Goal: Information Seeking & Learning: Compare options

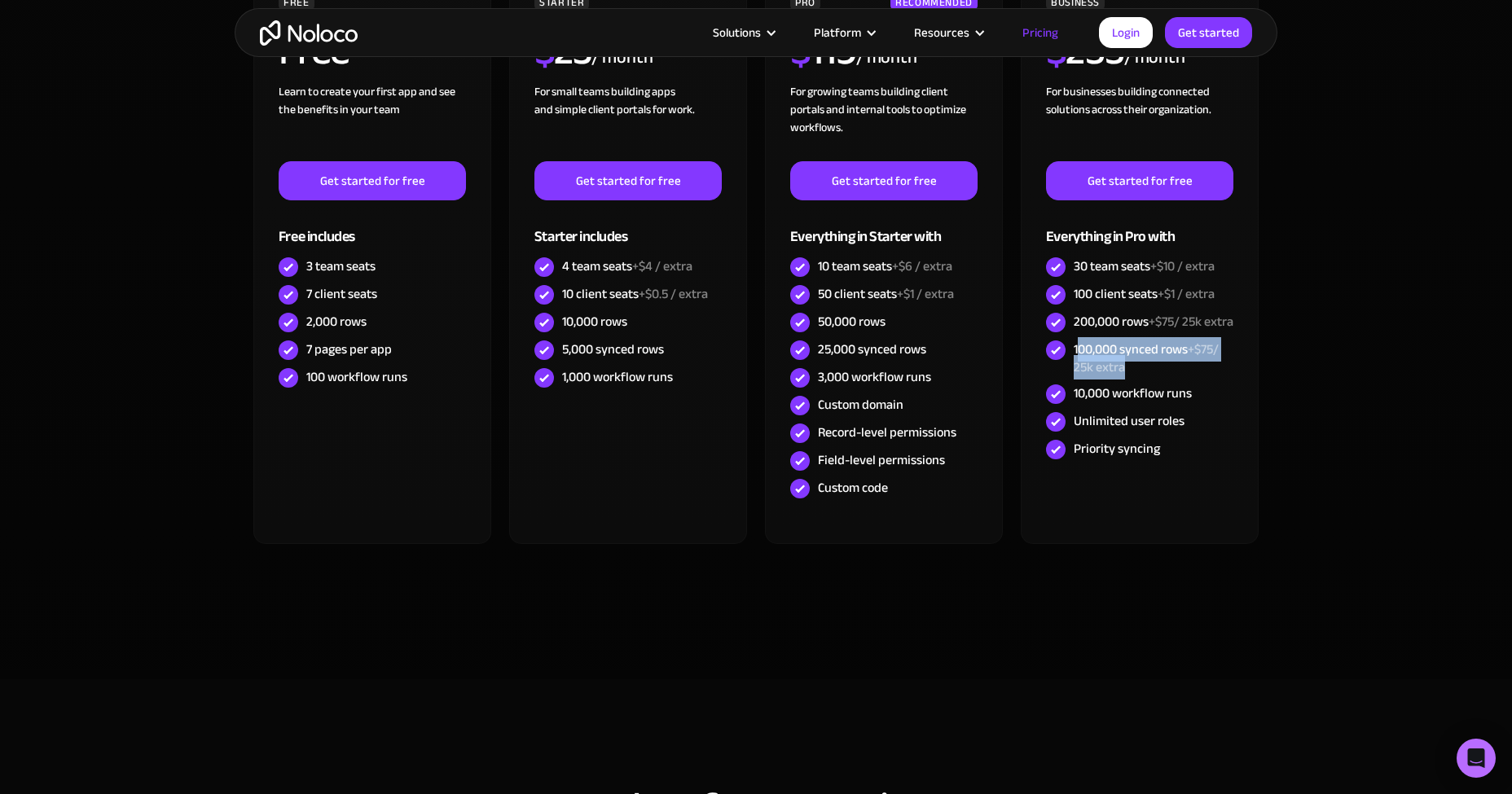
drag, startPoint x: 1119, startPoint y: 370, endPoint x: 1079, endPoint y: 362, distance: 40.8
click at [1079, 362] on div "100,000 synced rows +$75/ 25k extra" at bounding box center [1154, 358] width 160 height 36
drag, startPoint x: 1075, startPoint y: 363, endPoint x: 1171, endPoint y: 393, distance: 100.6
click at [1171, 380] on div "100,000 synced rows +$75/ 25k extra" at bounding box center [1140, 358] width 187 height 44
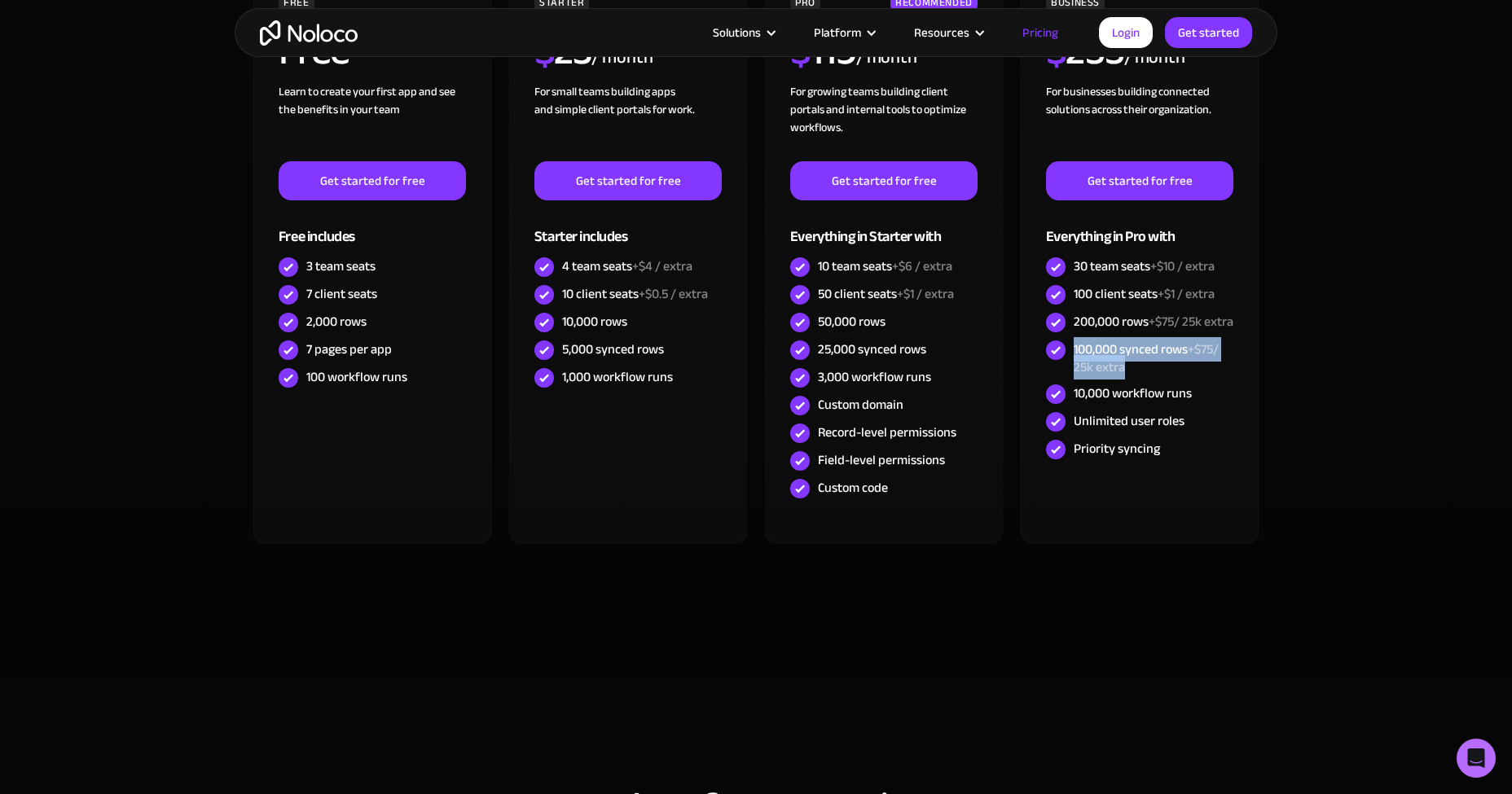
click at [1171, 380] on div "100,000 synced rows +$75/ 25k extra" at bounding box center [1140, 358] width 187 height 44
click at [1335, 304] on section "CHOOSE YOUR PLAN Monthly Yearly SAVE 20% Monthly Yearly SAVE 20% FREE Free Lear…" at bounding box center [756, 260] width 1512 height 839
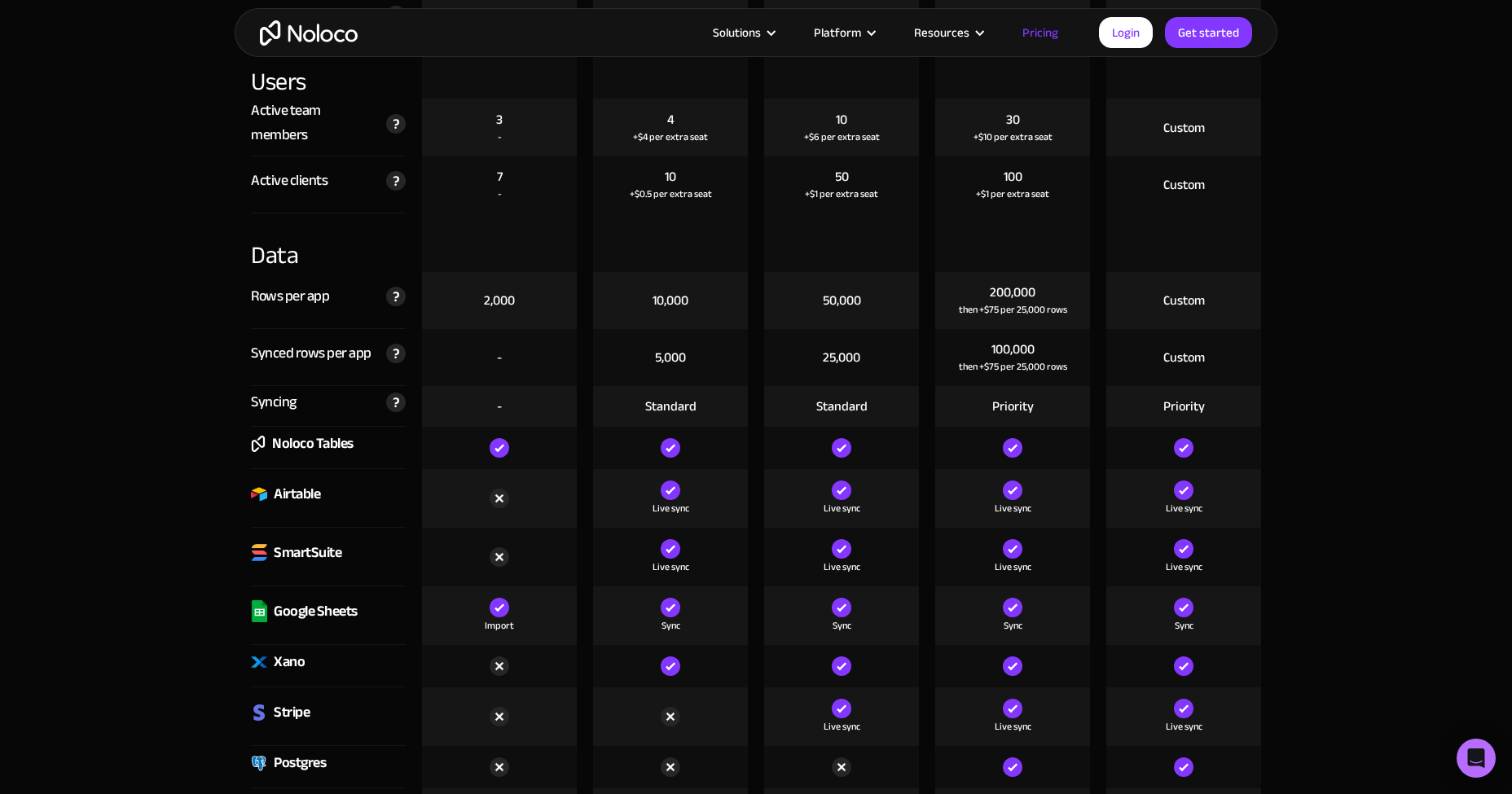
scroll to position [2281, 0]
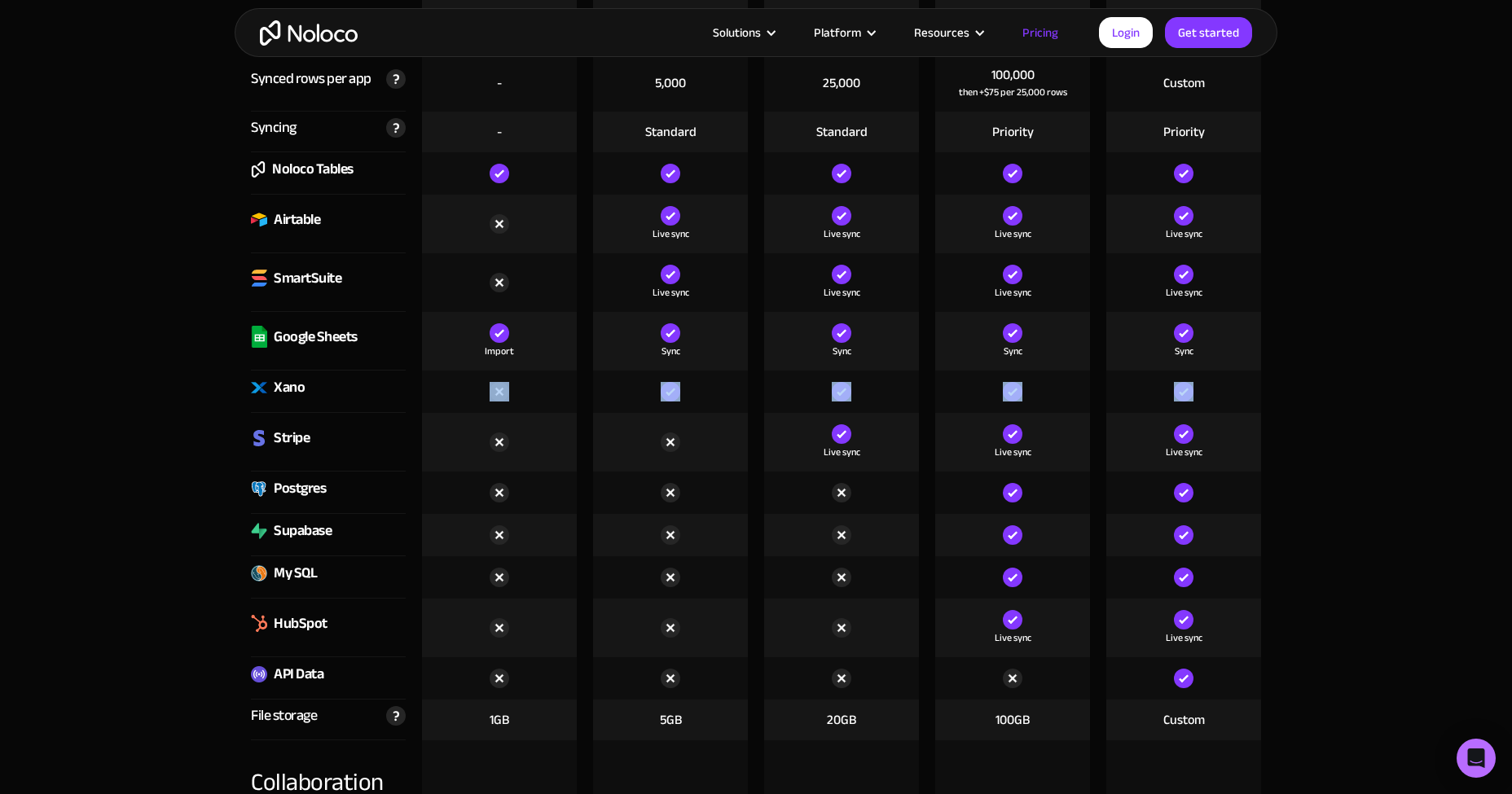
drag, startPoint x: 1195, startPoint y: 387, endPoint x: 460, endPoint y: 382, distance: 735.0
click at [460, 382] on div "Xano" at bounding box center [756, 391] width 1026 height 43
click at [460, 382] on div at bounding box center [499, 391] width 155 height 43
click at [1245, 378] on div at bounding box center [1183, 391] width 155 height 43
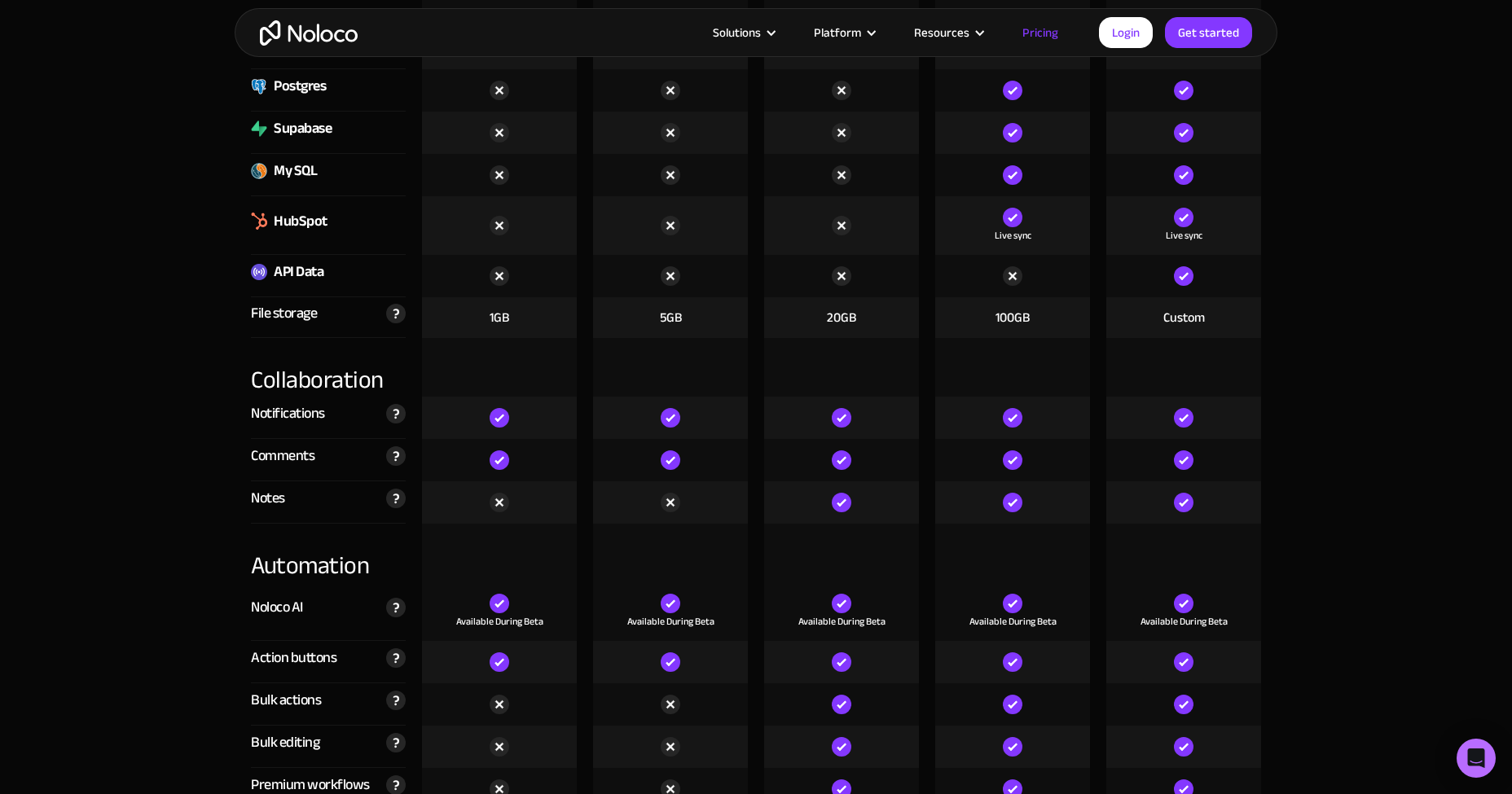
scroll to position [2684, 0]
drag, startPoint x: 1238, startPoint y: 315, endPoint x: 913, endPoint y: 309, distance: 325.1
click at [914, 309] on div "File storage Storage allowance for files including images, videos, documents & …" at bounding box center [756, 317] width 1026 height 41
click at [913, 309] on div "20GB" at bounding box center [841, 317] width 155 height 41
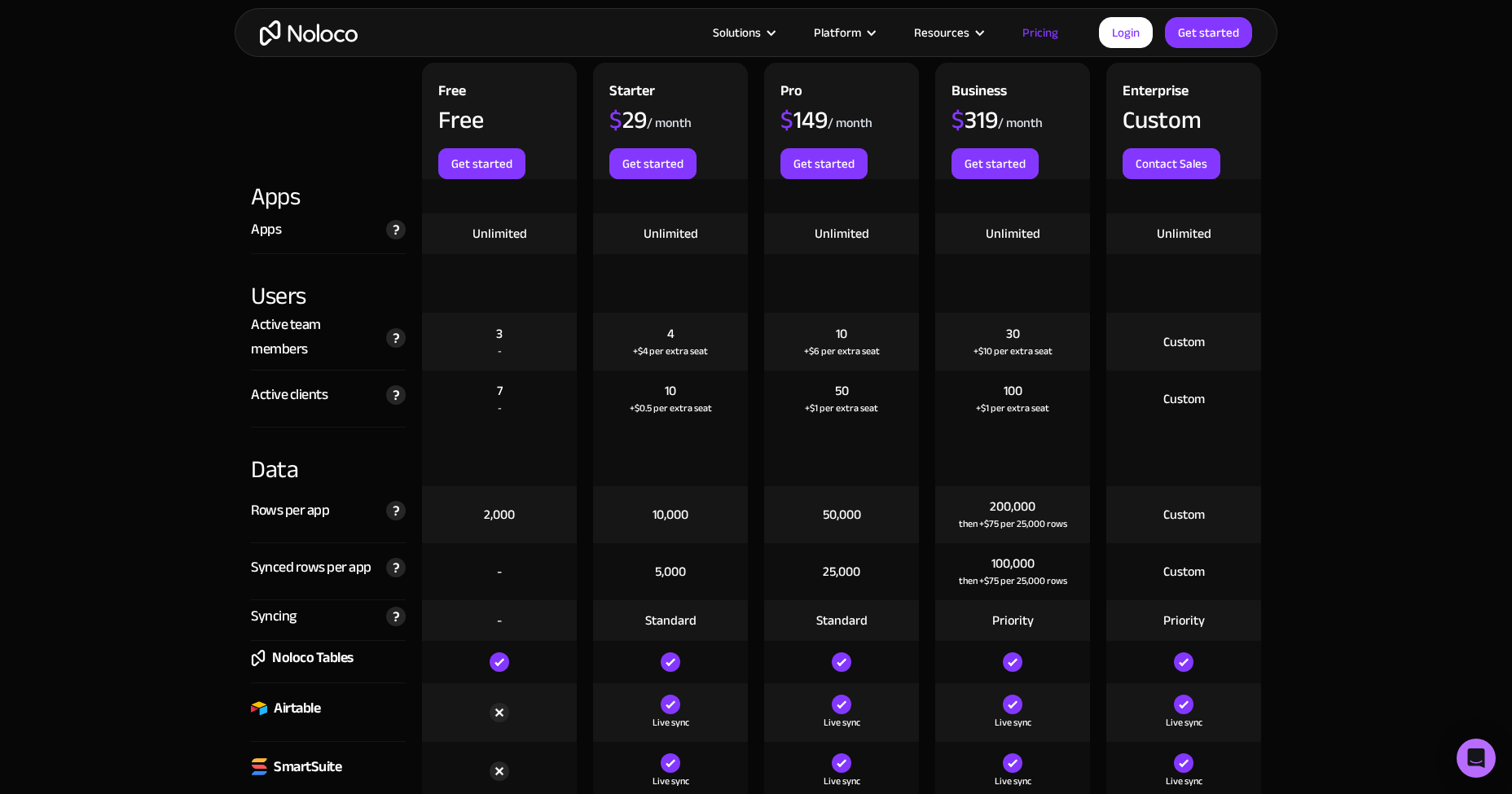
scroll to position [1956, 0]
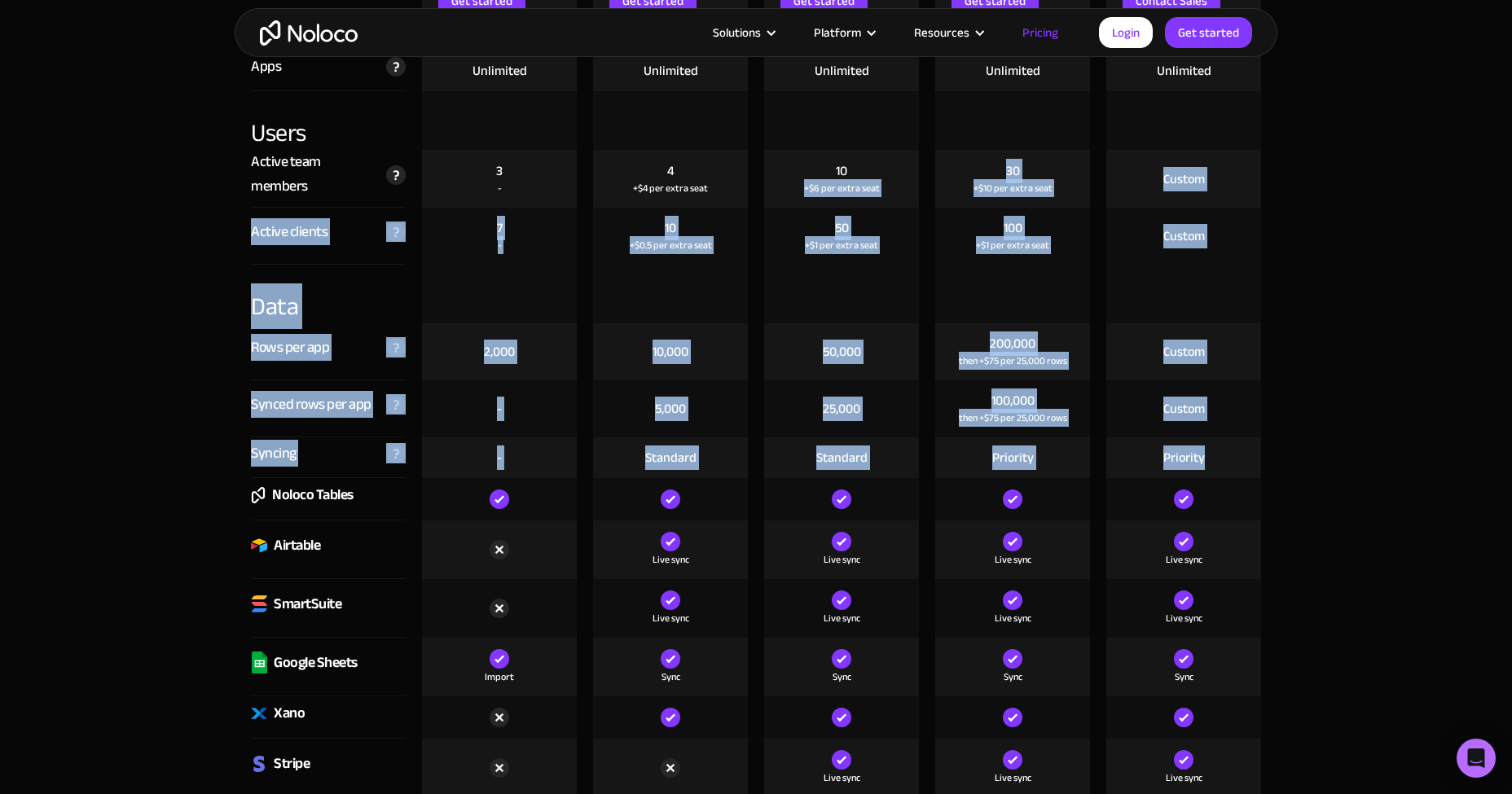
drag, startPoint x: 1239, startPoint y: 445, endPoint x: 777, endPoint y: 169, distance: 538.2
click at [777, 169] on div "10 +$6 per extra seat" at bounding box center [841, 179] width 155 height 58
drag, startPoint x: 1230, startPoint y: 458, endPoint x: 242, endPoint y: 108, distance: 1048.2
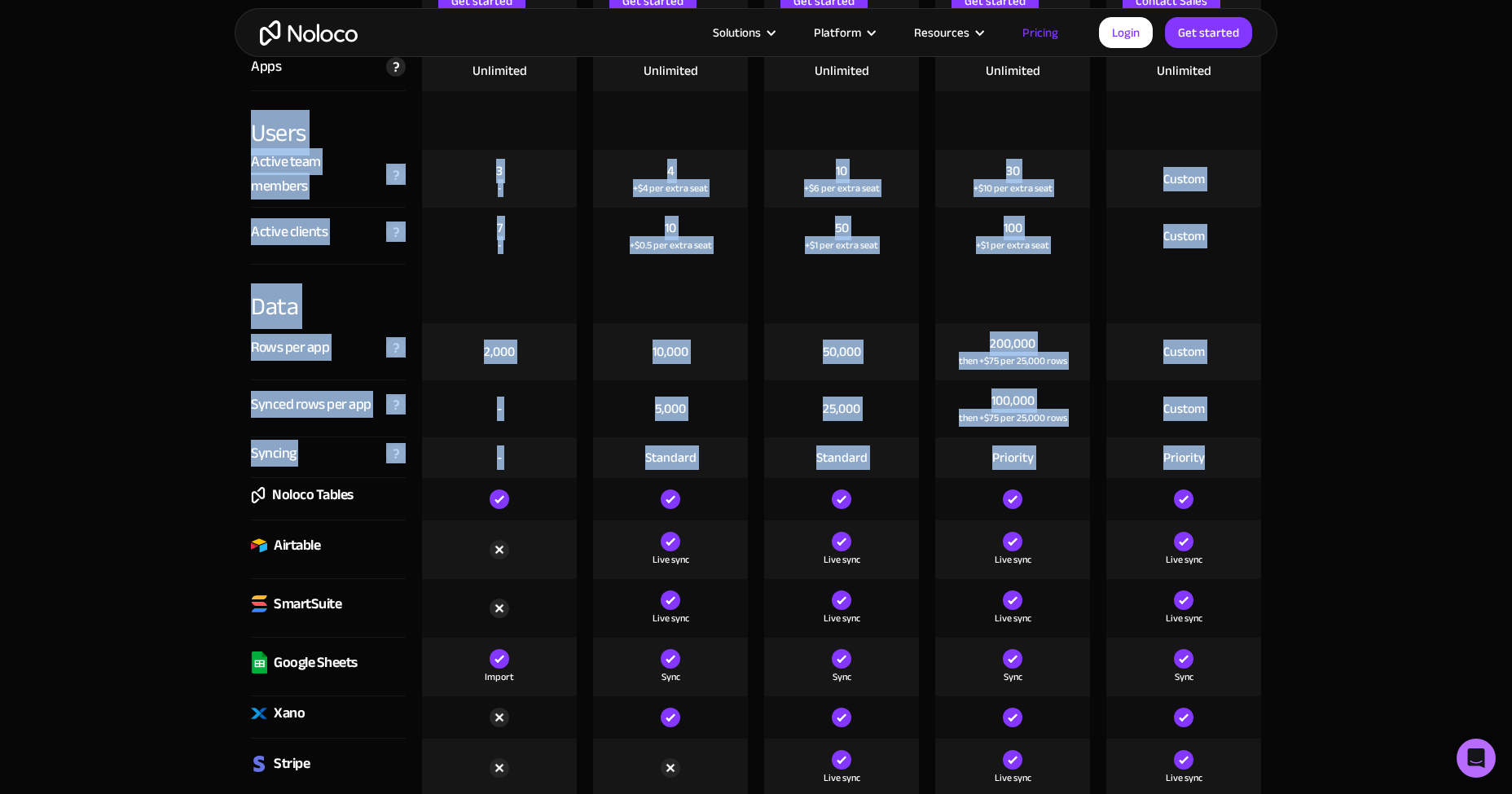
drag, startPoint x: 1218, startPoint y: 447, endPoint x: 222, endPoint y: 130, distance: 1045.2
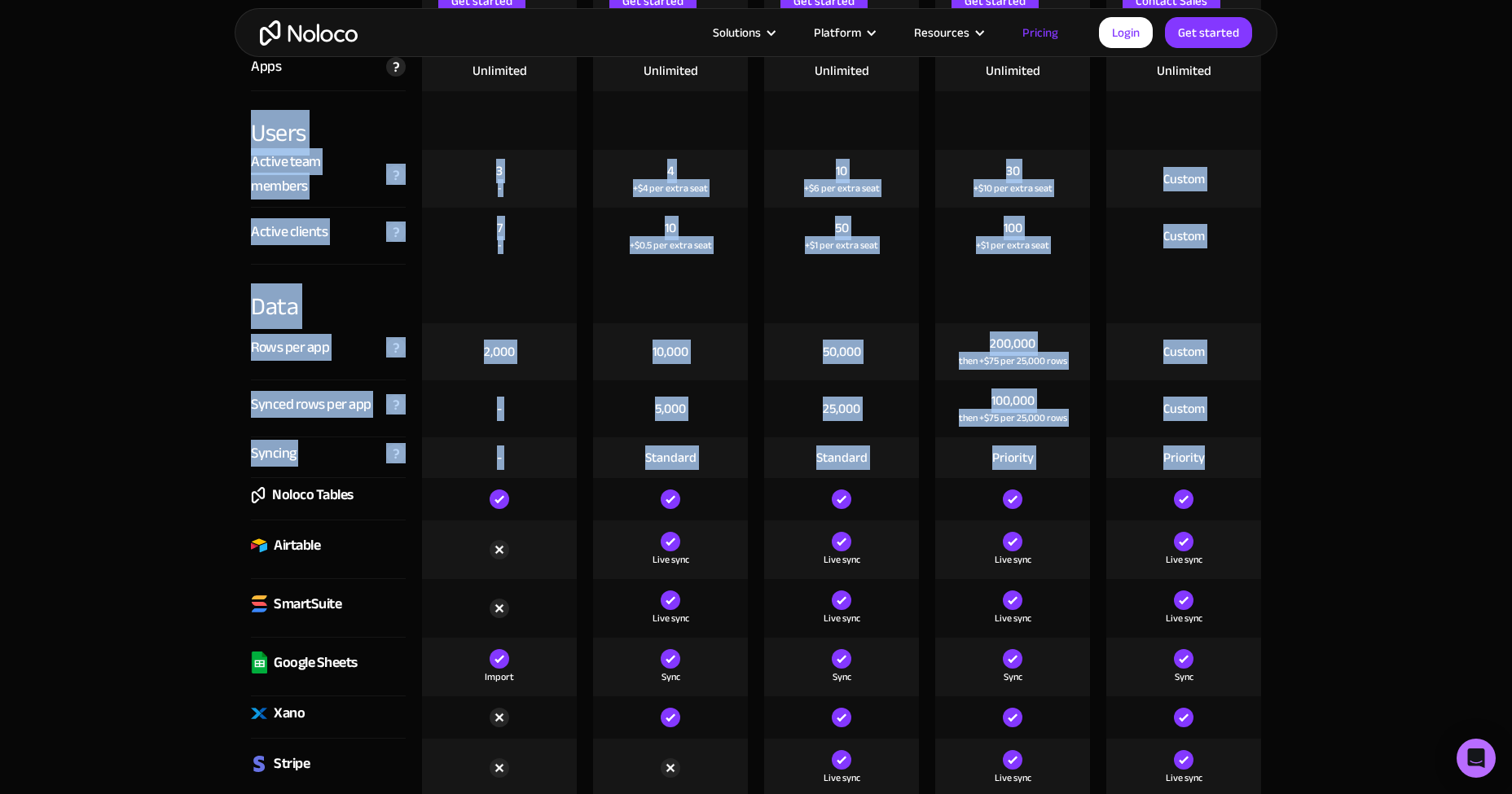
drag, startPoint x: 1232, startPoint y: 456, endPoint x: 225, endPoint y: 142, distance: 1054.8
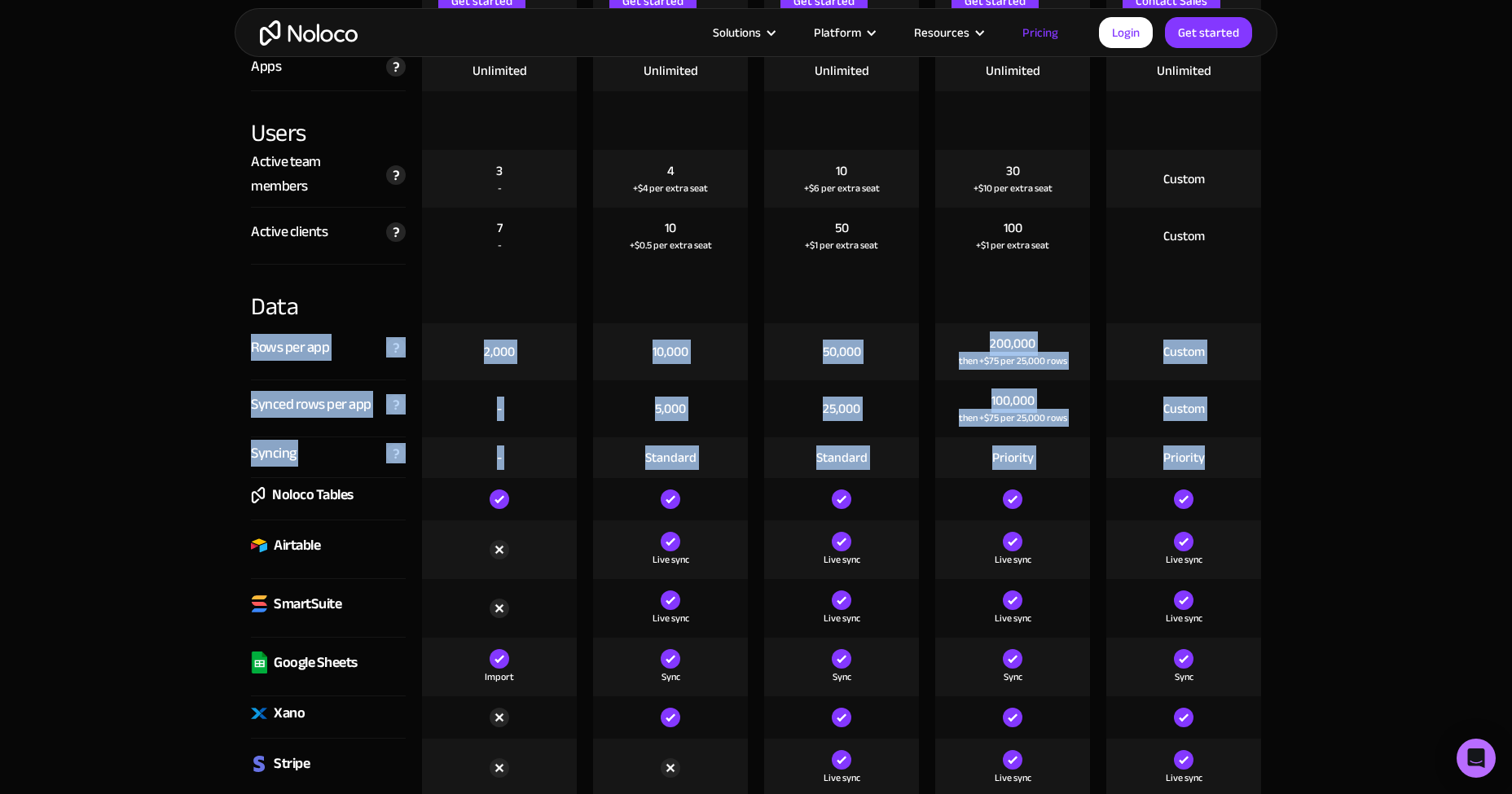
drag, startPoint x: 1242, startPoint y: 456, endPoint x: 1019, endPoint y: 279, distance: 284.7
click at [1019, 279] on div at bounding box center [1013, 294] width 155 height 59
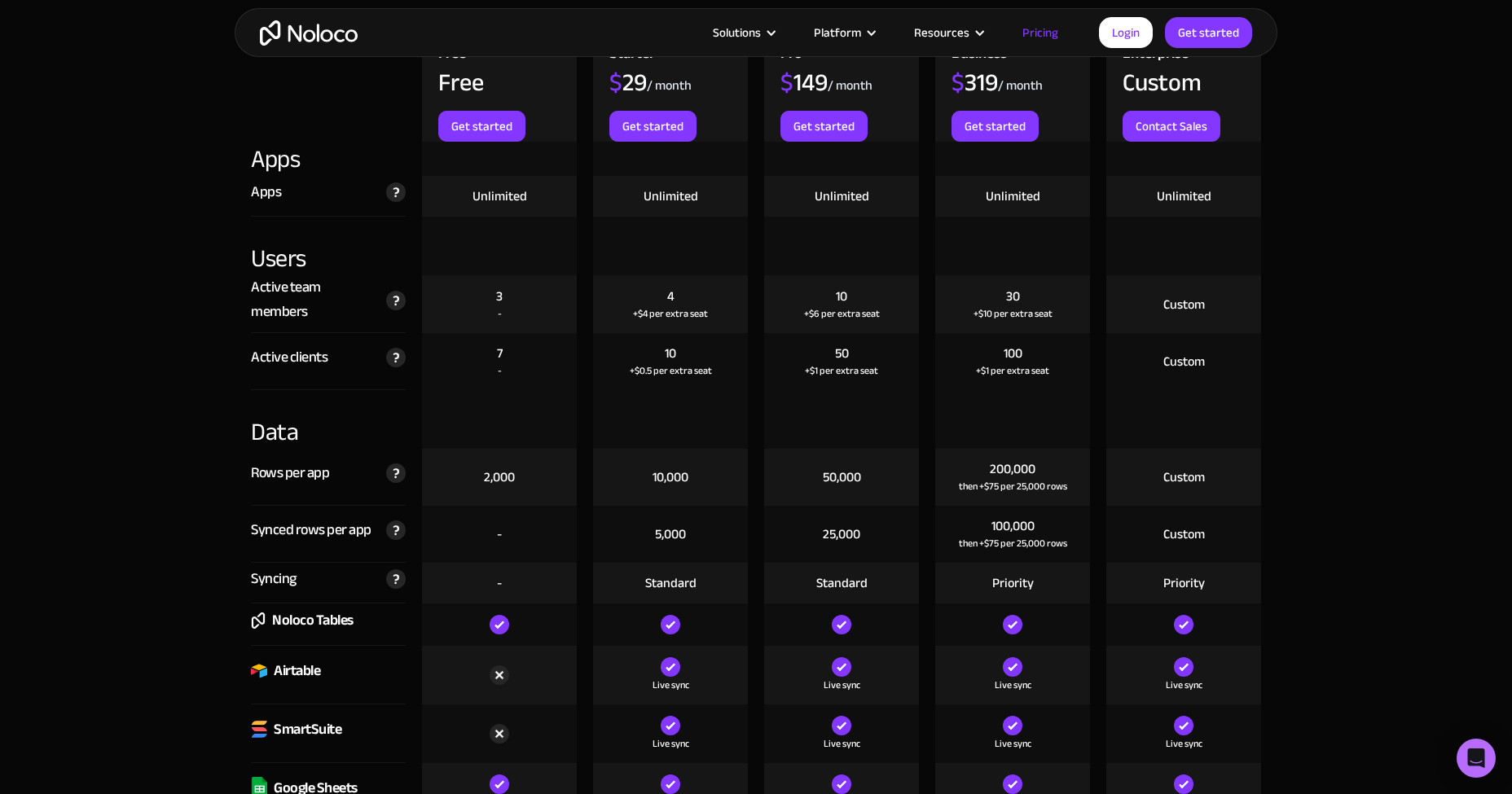
scroll to position [1792, 0]
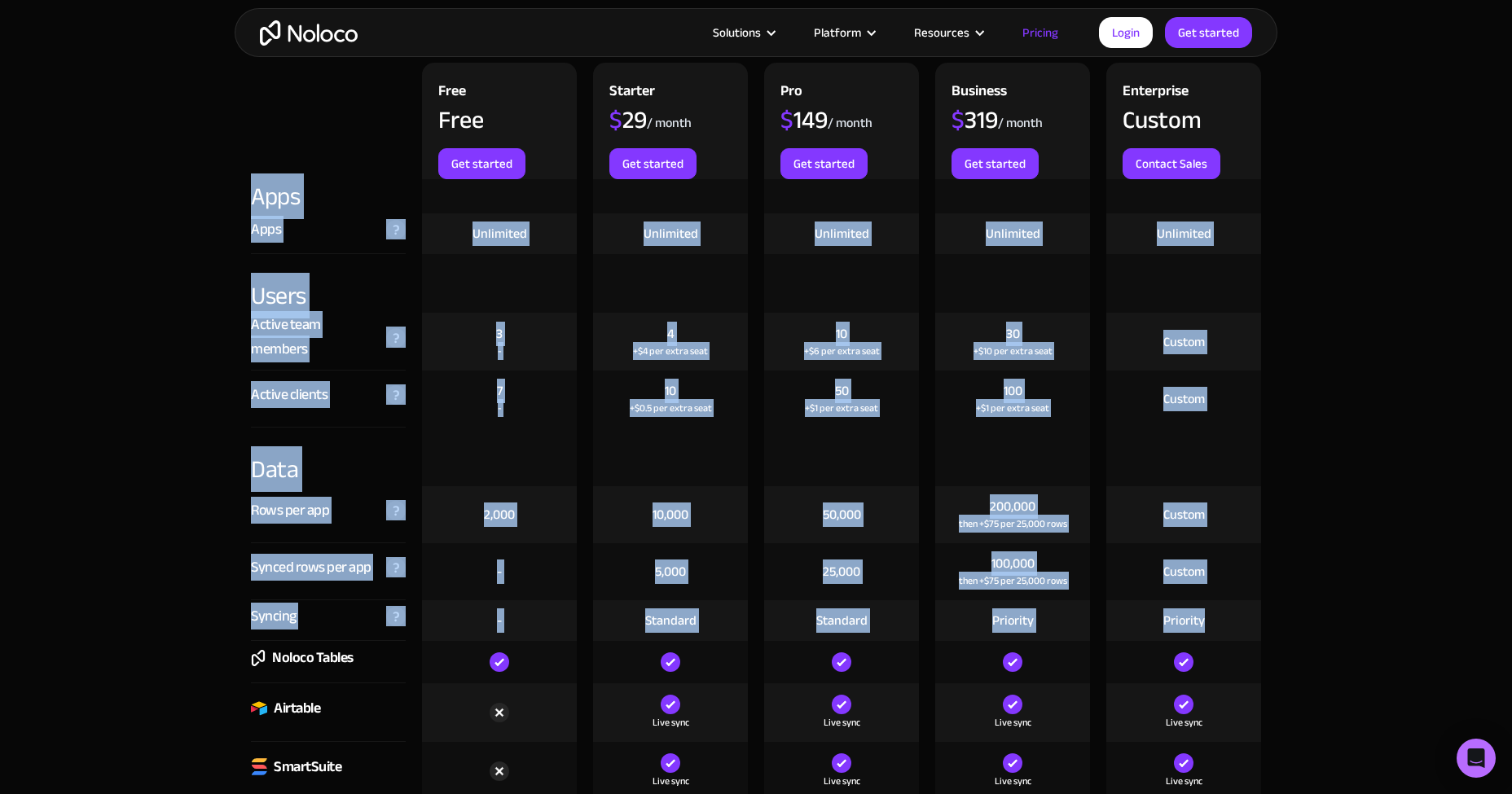
drag, startPoint x: 1214, startPoint y: 617, endPoint x: 221, endPoint y: 191, distance: 1080.5
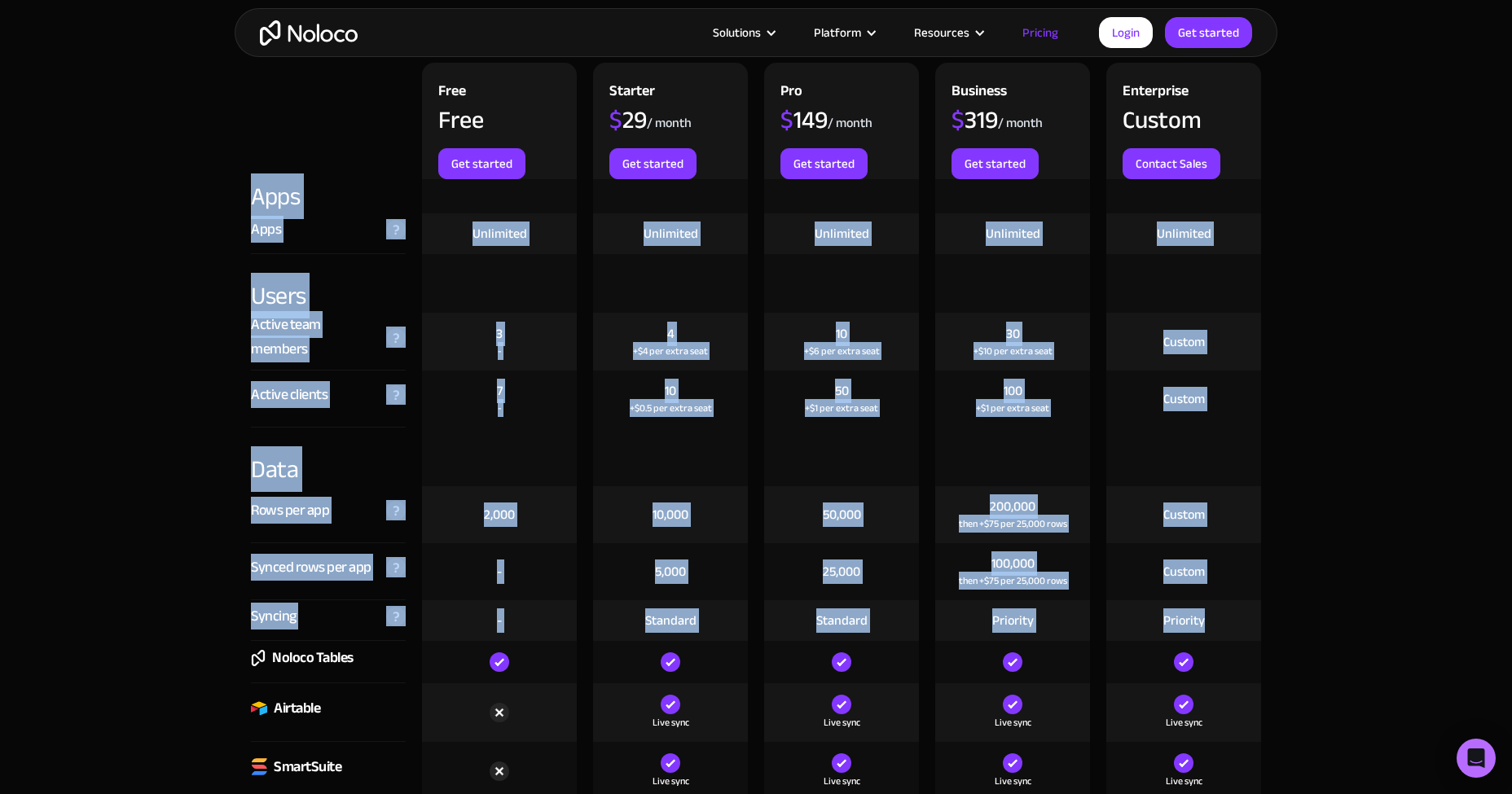
drag, startPoint x: 231, startPoint y: 183, endPoint x: 1232, endPoint y: 625, distance: 1094.2
click at [1232, 625] on div "Priority" at bounding box center [1183, 621] width 155 height 41
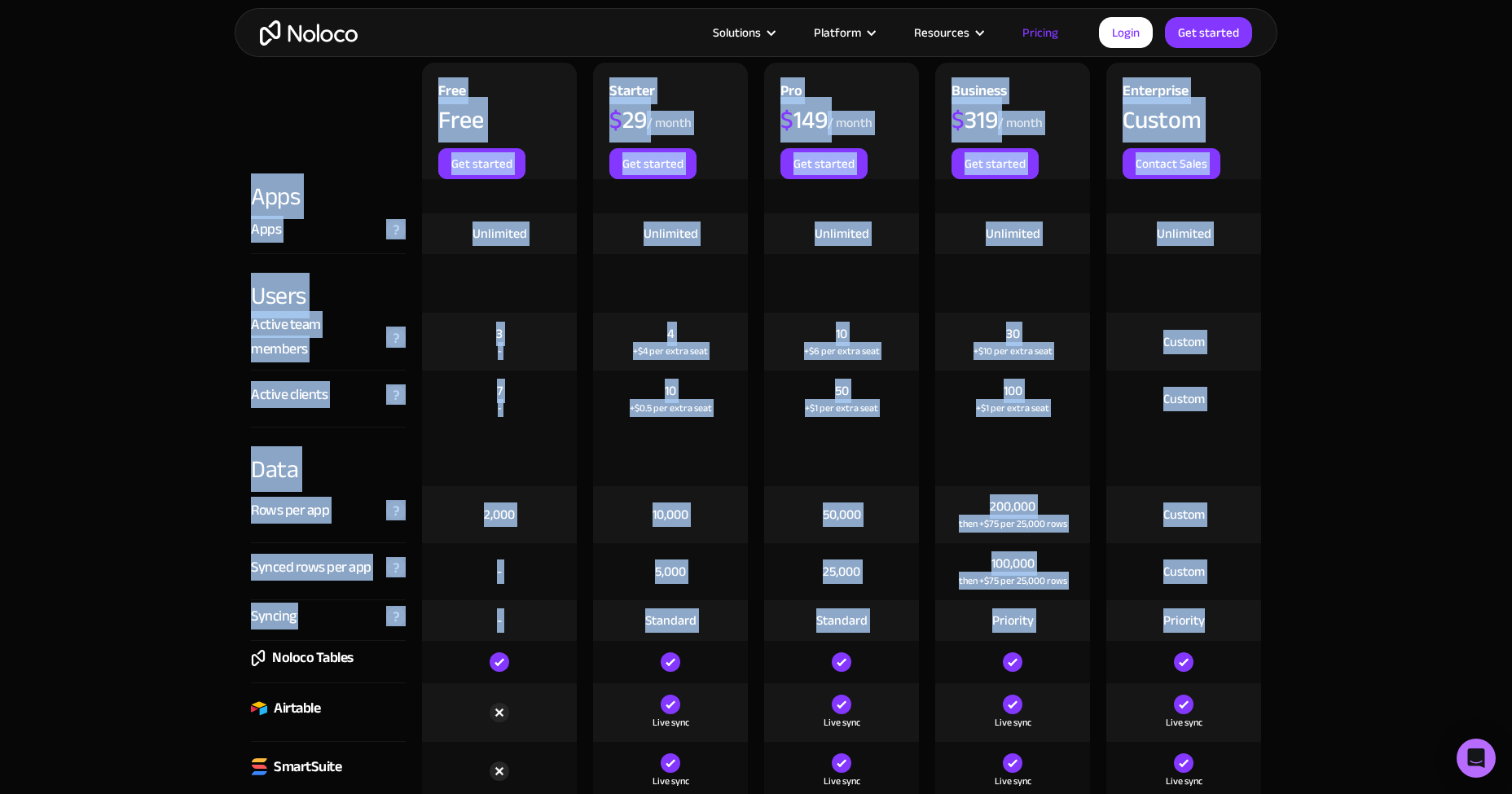
drag, startPoint x: 1232, startPoint y: 616, endPoint x: 220, endPoint y: 178, distance: 1102.7
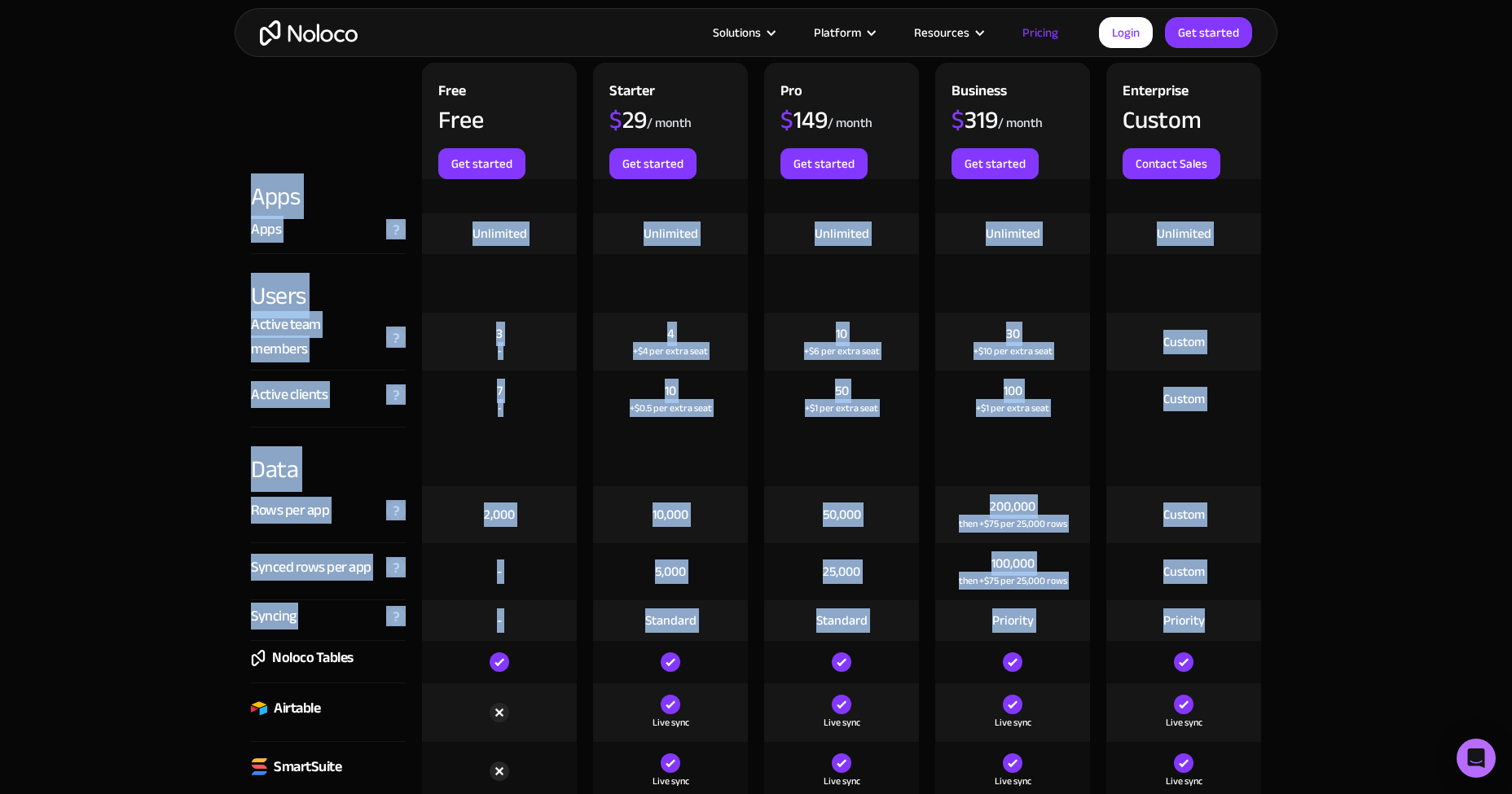
drag, startPoint x: 236, startPoint y: 191, endPoint x: 1230, endPoint y: 610, distance: 1078.7
click at [1230, 610] on div "Priority" at bounding box center [1183, 621] width 155 height 41
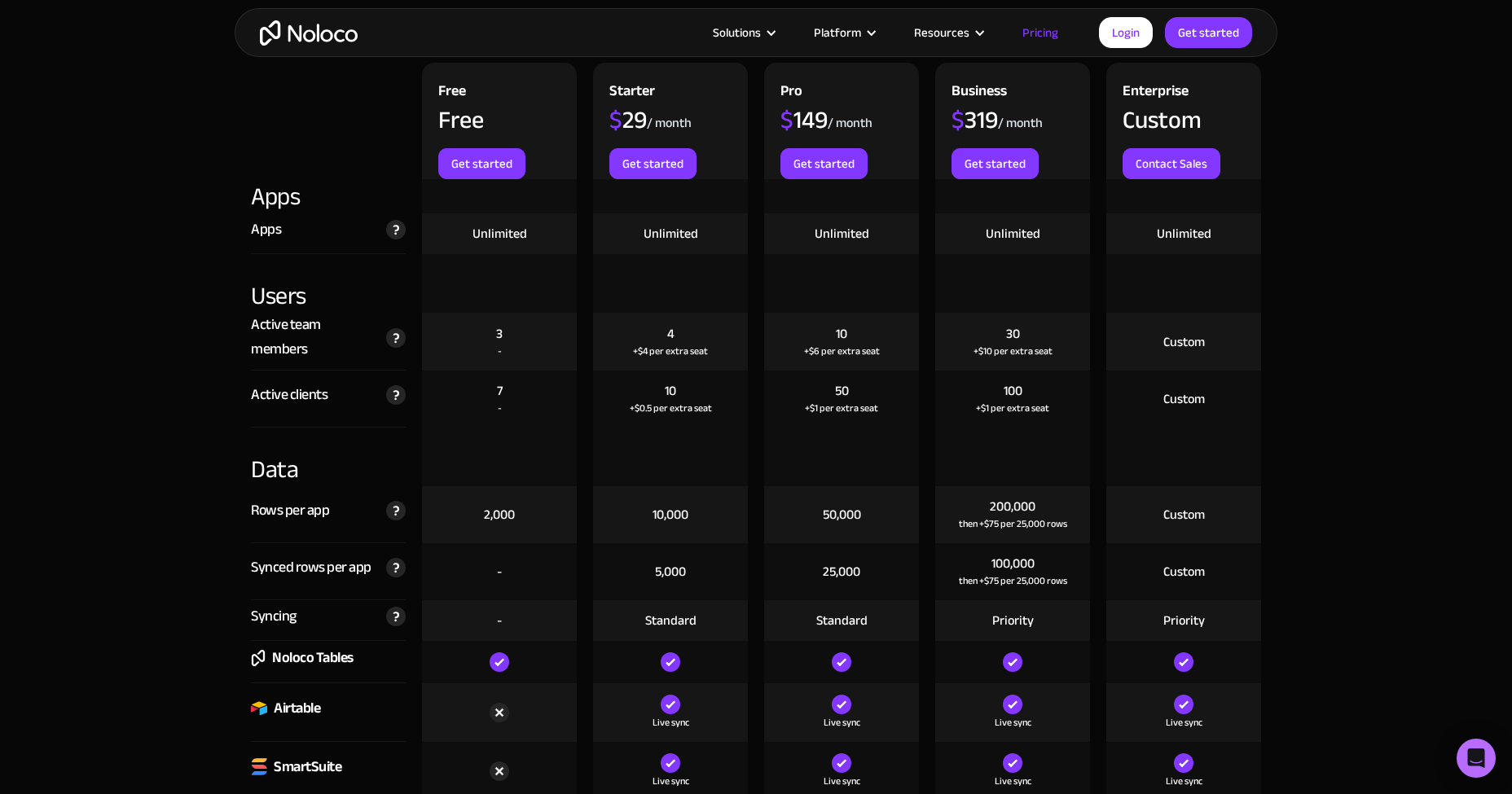
click at [1247, 610] on div "Priority" at bounding box center [1183, 621] width 155 height 41
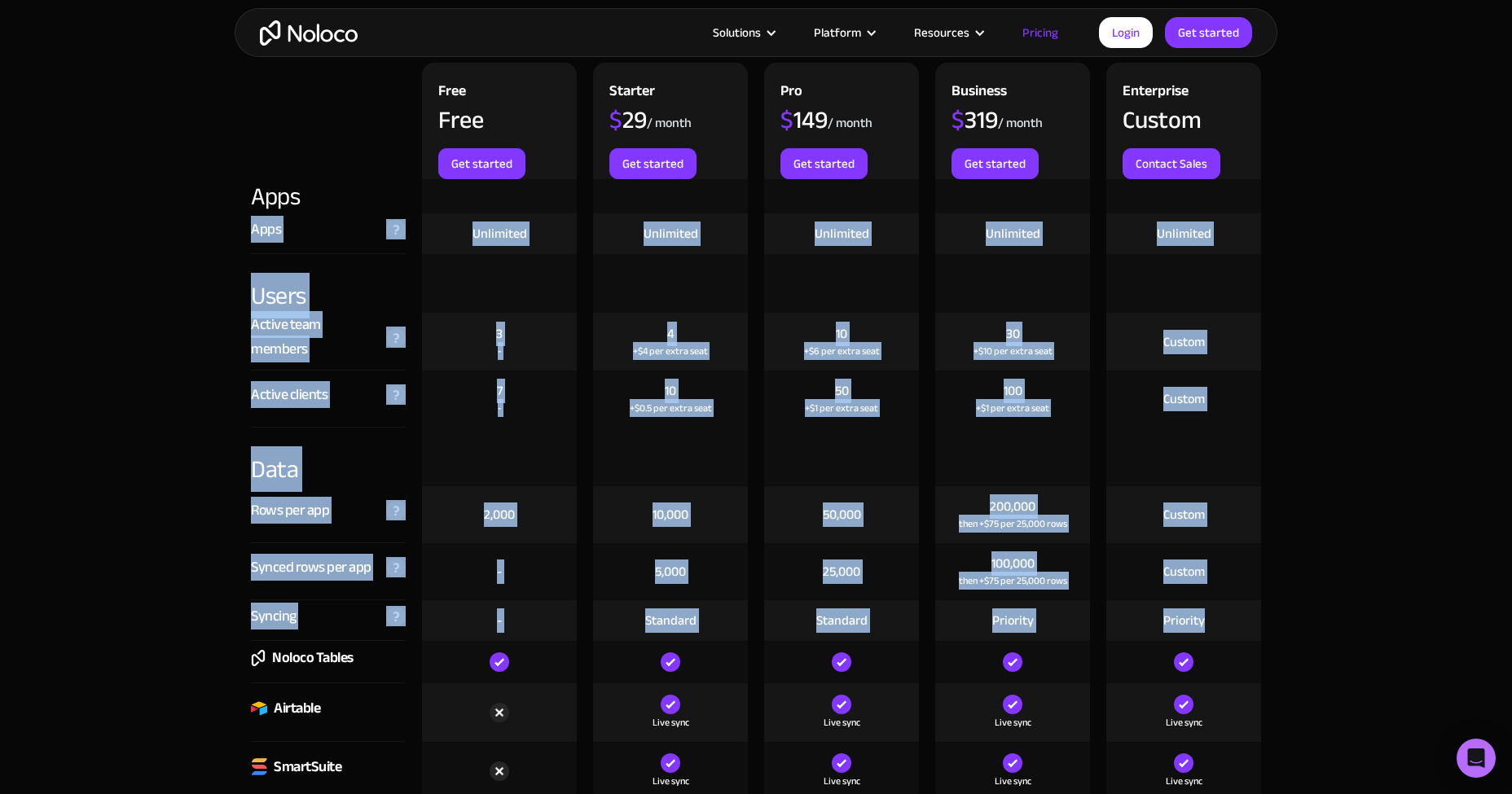
drag, startPoint x: 1213, startPoint y: 615, endPoint x: 209, endPoint y: 217, distance: 1080.0
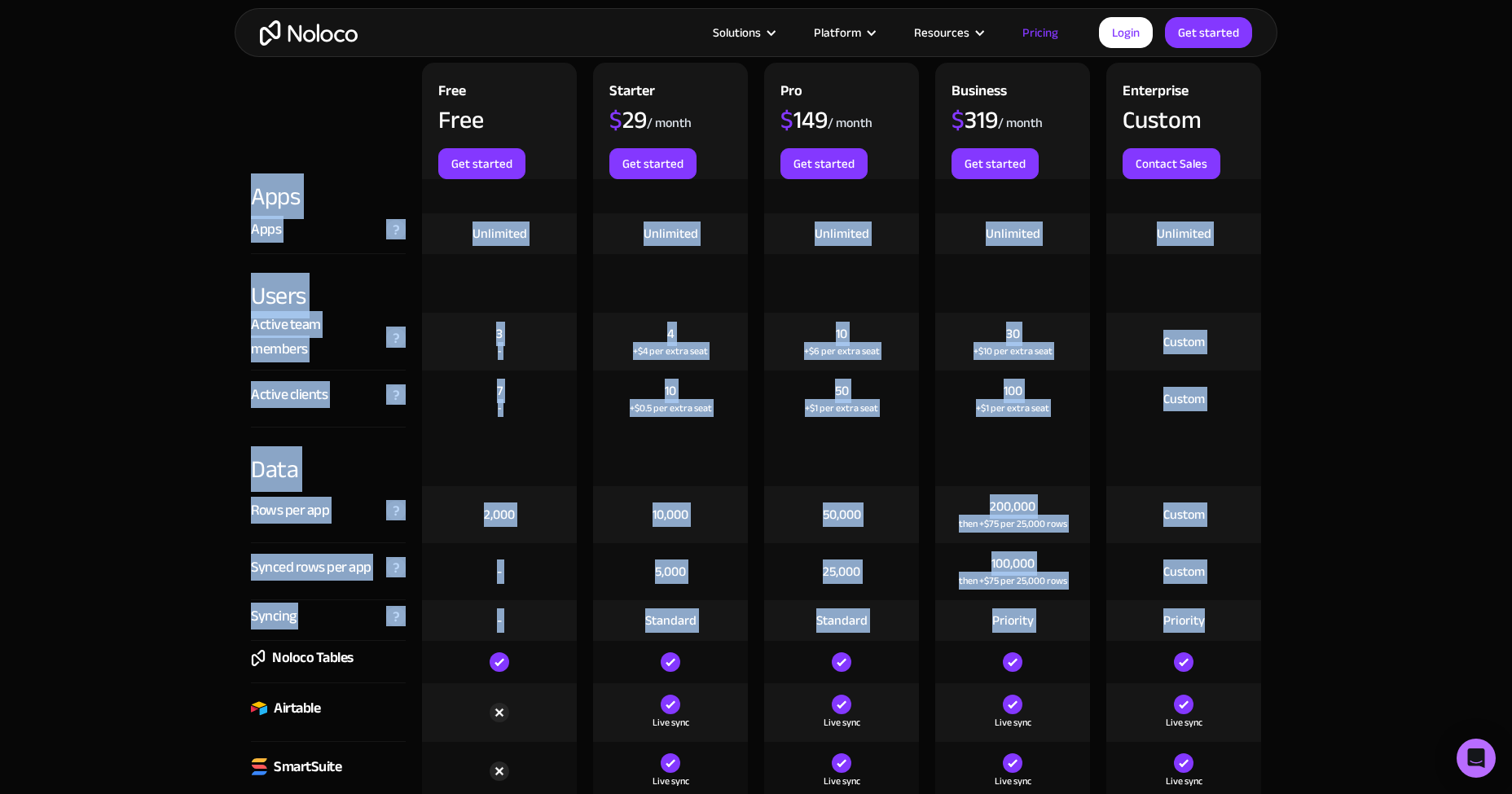
drag, startPoint x: 250, startPoint y: 195, endPoint x: 1229, endPoint y: 605, distance: 1061.4
click at [1229, 605] on div "Priority" at bounding box center [1183, 621] width 155 height 41
drag, startPoint x: 1078, startPoint y: 546, endPoint x: 237, endPoint y: 192, distance: 912.5
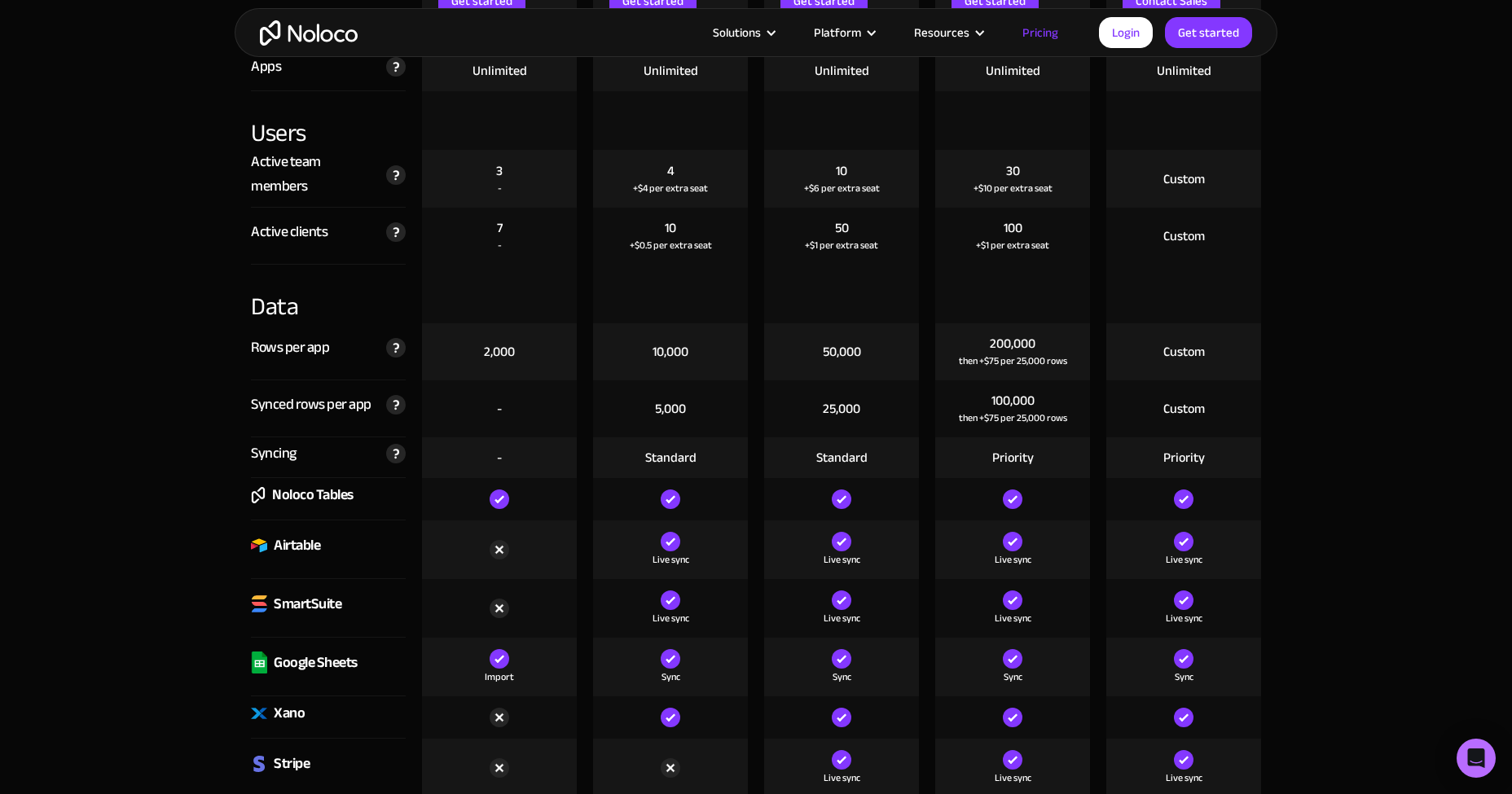
scroll to position [2036, 0]
